Goal: Information Seeking & Learning: Understand process/instructions

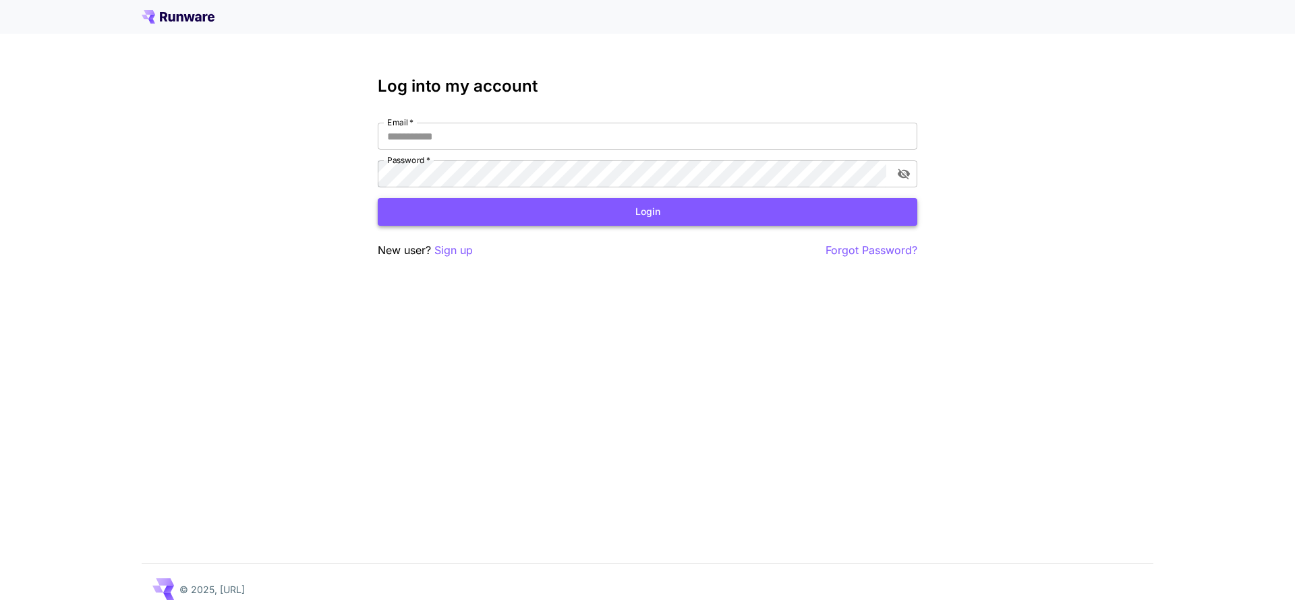
type input "**********"
click at [572, 201] on button "Login" at bounding box center [647, 212] width 539 height 28
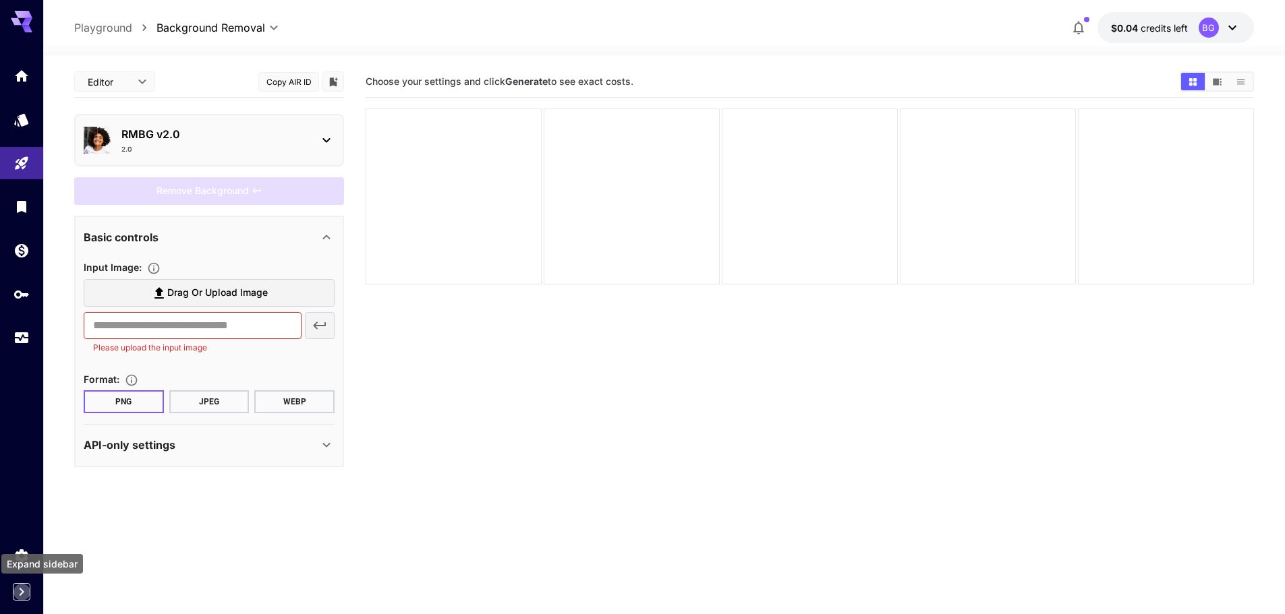
click at [19, 595] on icon "Expand sidebar" at bounding box center [21, 592] width 16 height 16
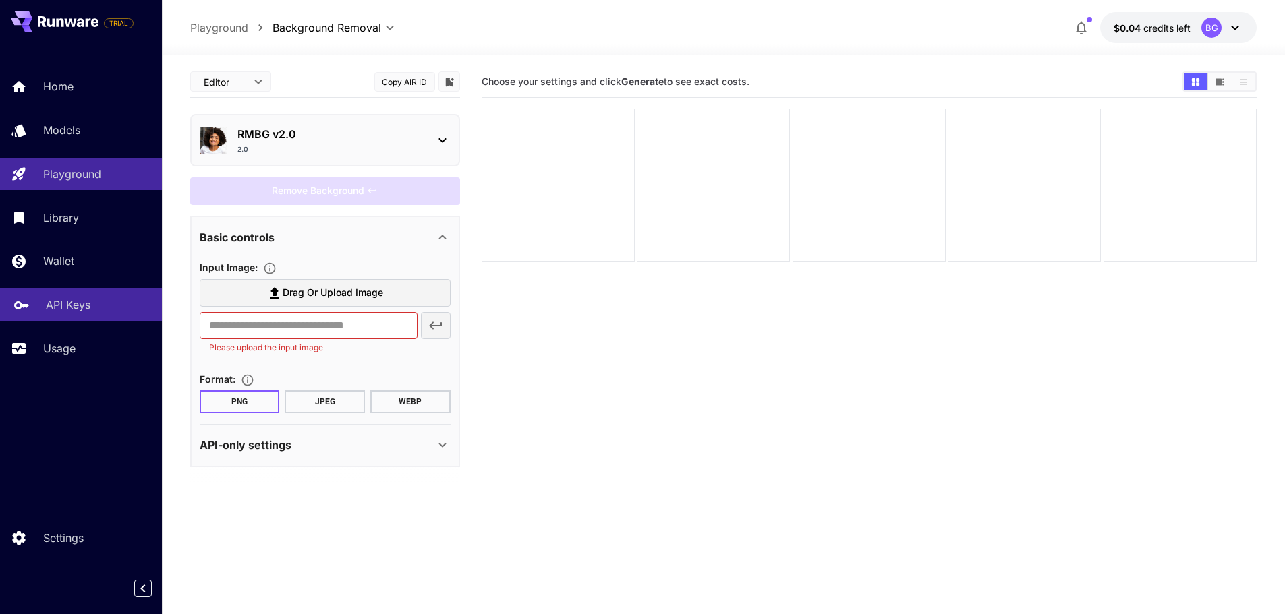
click at [87, 297] on p "API Keys" at bounding box center [68, 305] width 45 height 16
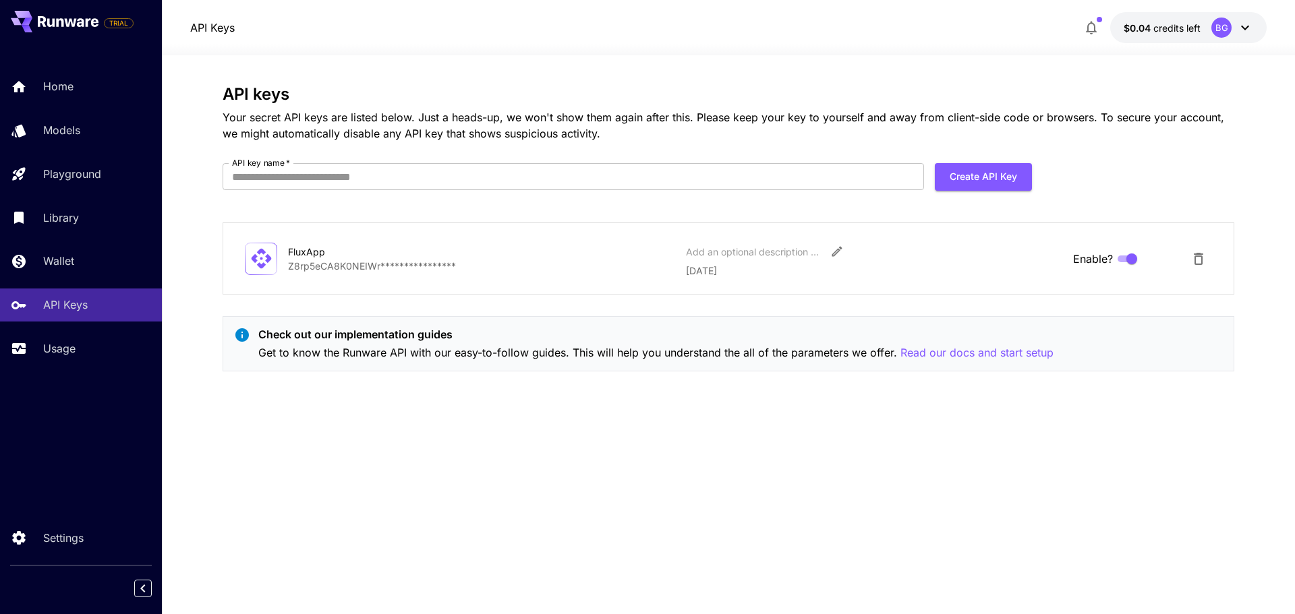
click at [1225, 24] on div "BG" at bounding box center [1221, 28] width 20 height 20
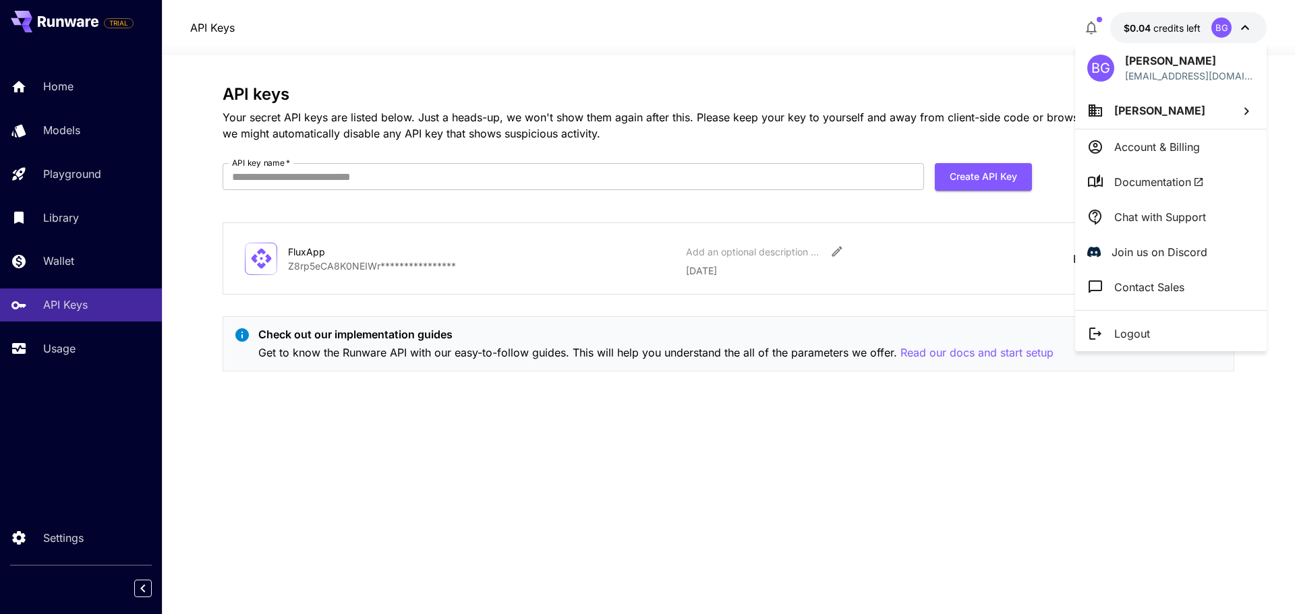
click at [1174, 186] on span "Documentation" at bounding box center [1159, 182] width 90 height 16
